Goal: Navigation & Orientation: Find specific page/section

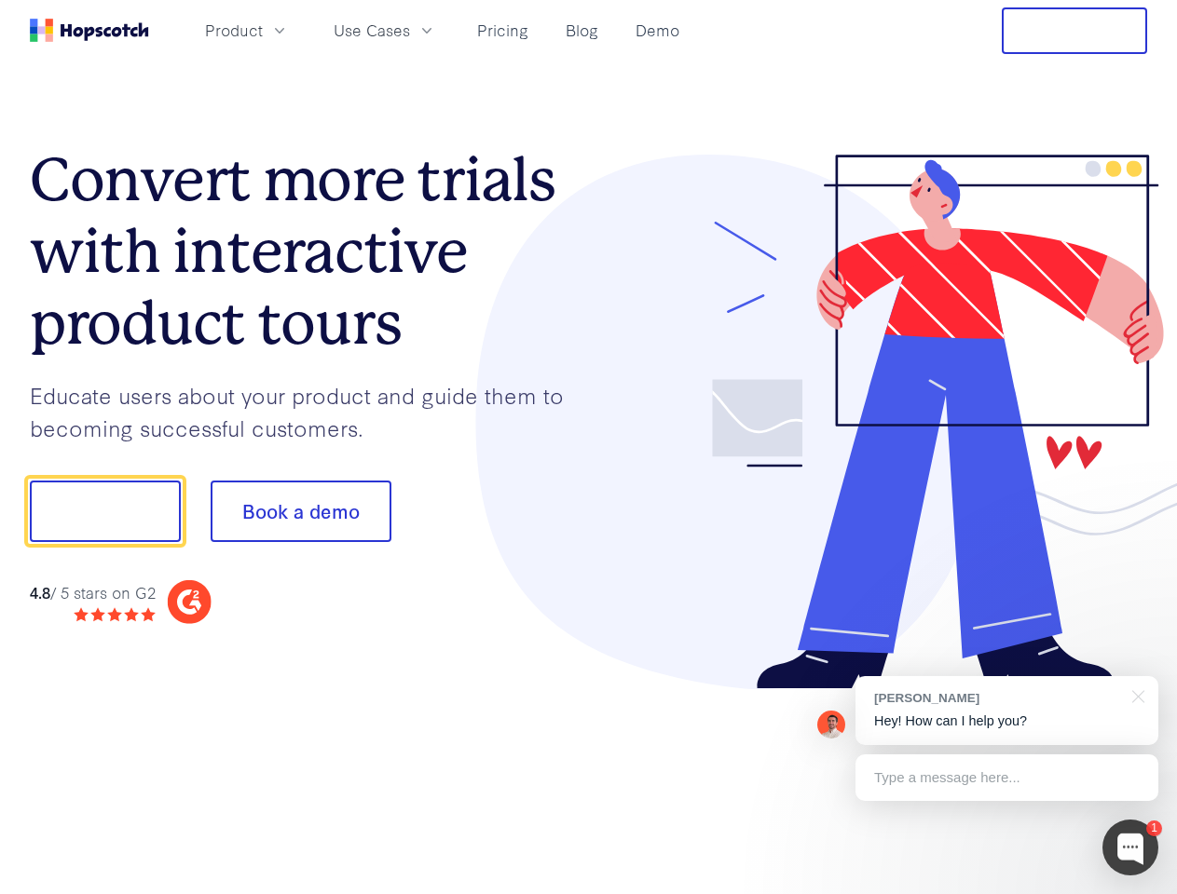
click at [589, 447] on div at bounding box center [868, 423] width 559 height 536
click at [263, 30] on span "Product" at bounding box center [234, 30] width 58 height 23
click at [410, 30] on span "Use Cases" at bounding box center [372, 30] width 76 height 23
click at [1074, 31] on button "Free Trial" at bounding box center [1074, 30] width 145 height 47
click at [104, 511] on button "Show me!" at bounding box center [105, 511] width 151 height 61
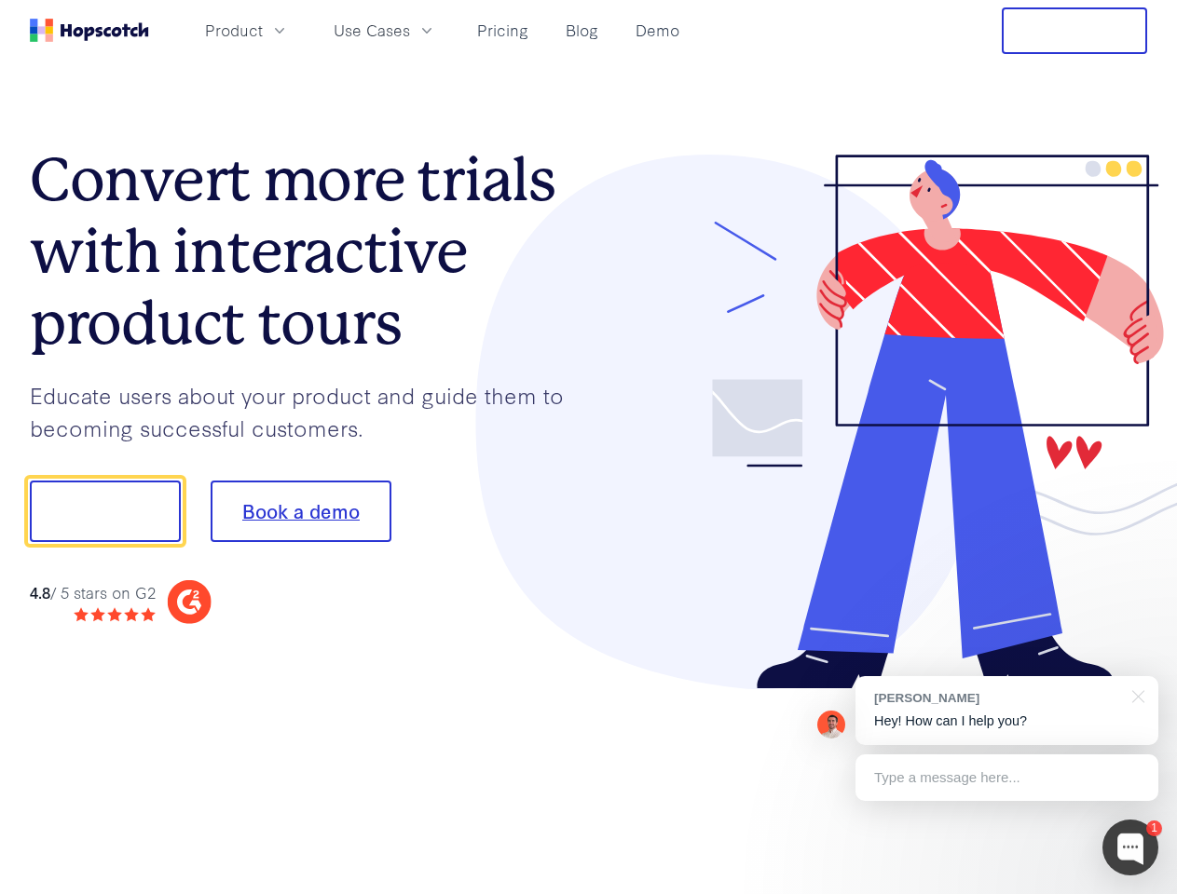
click at [300, 511] on button "Book a demo" at bounding box center [301, 511] width 181 height 61
click at [1130, 848] on div at bounding box center [1130, 848] width 56 height 56
click at [1006, 711] on div "[PERSON_NAME] Hey! How can I help you?" at bounding box center [1006, 710] width 303 height 69
click at [1135, 695] on div at bounding box center [983, 508] width 349 height 621
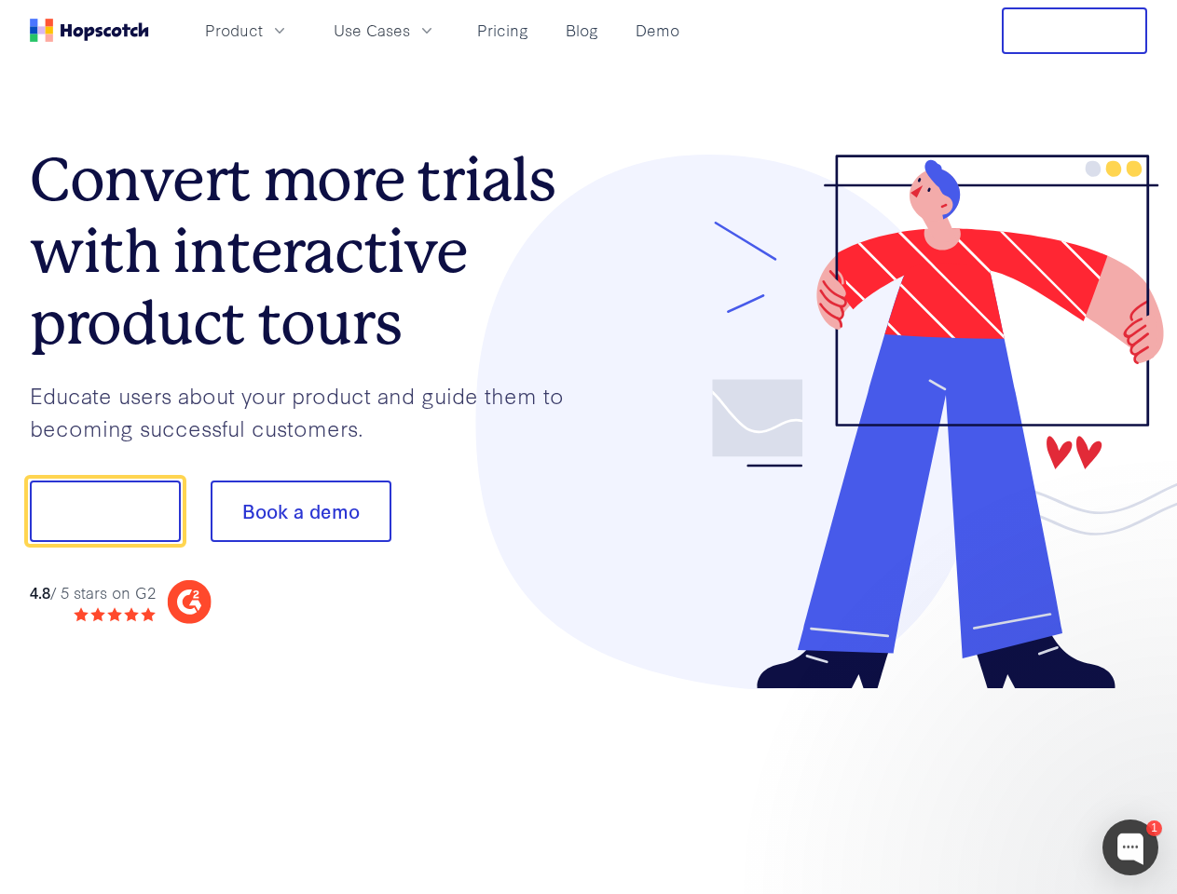
click at [1006, 778] on div at bounding box center [983, 508] width 349 height 621
